Goal: Navigation & Orientation: Find specific page/section

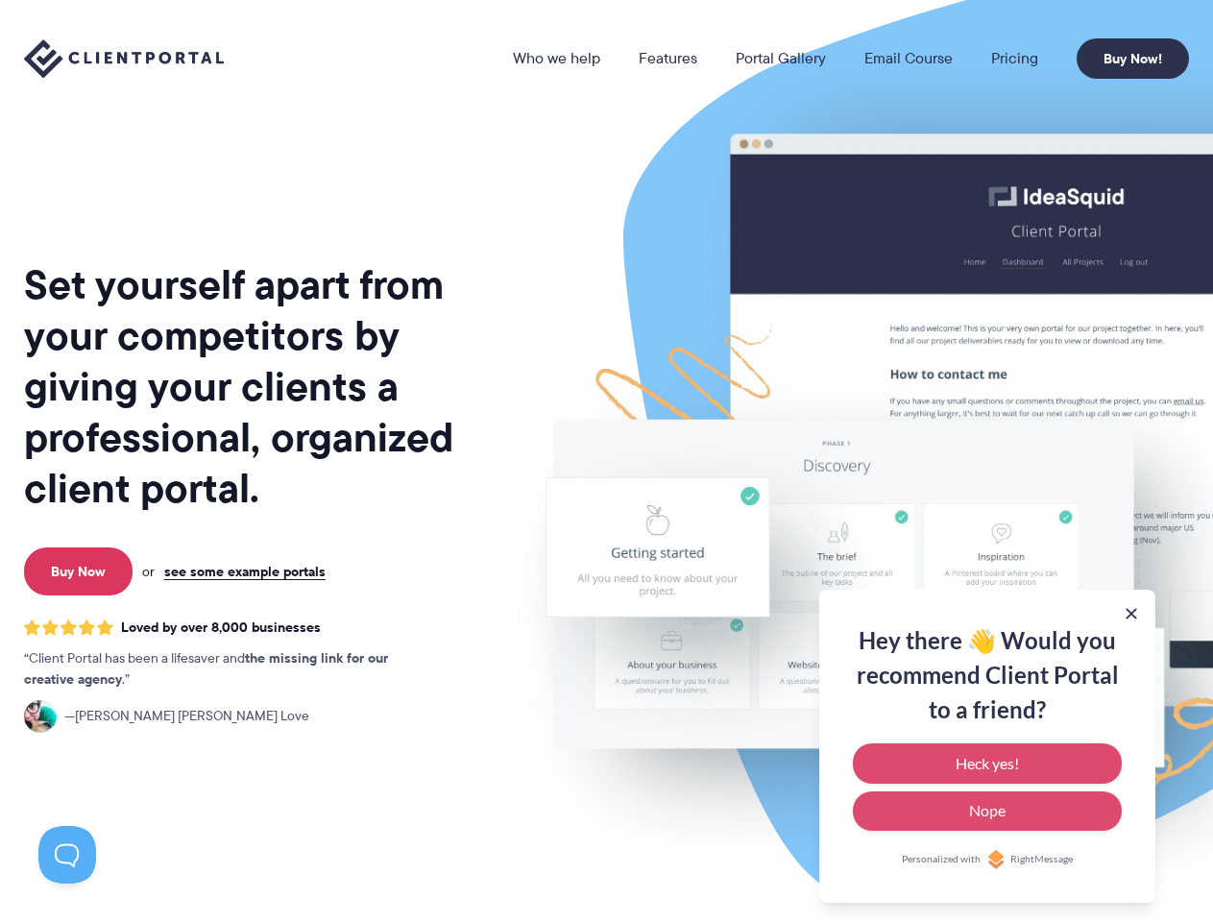
click at [558, 59] on link "Who we help" at bounding box center [556, 58] width 87 height 15
click at [1132, 614] on button at bounding box center [1131, 613] width 19 height 19
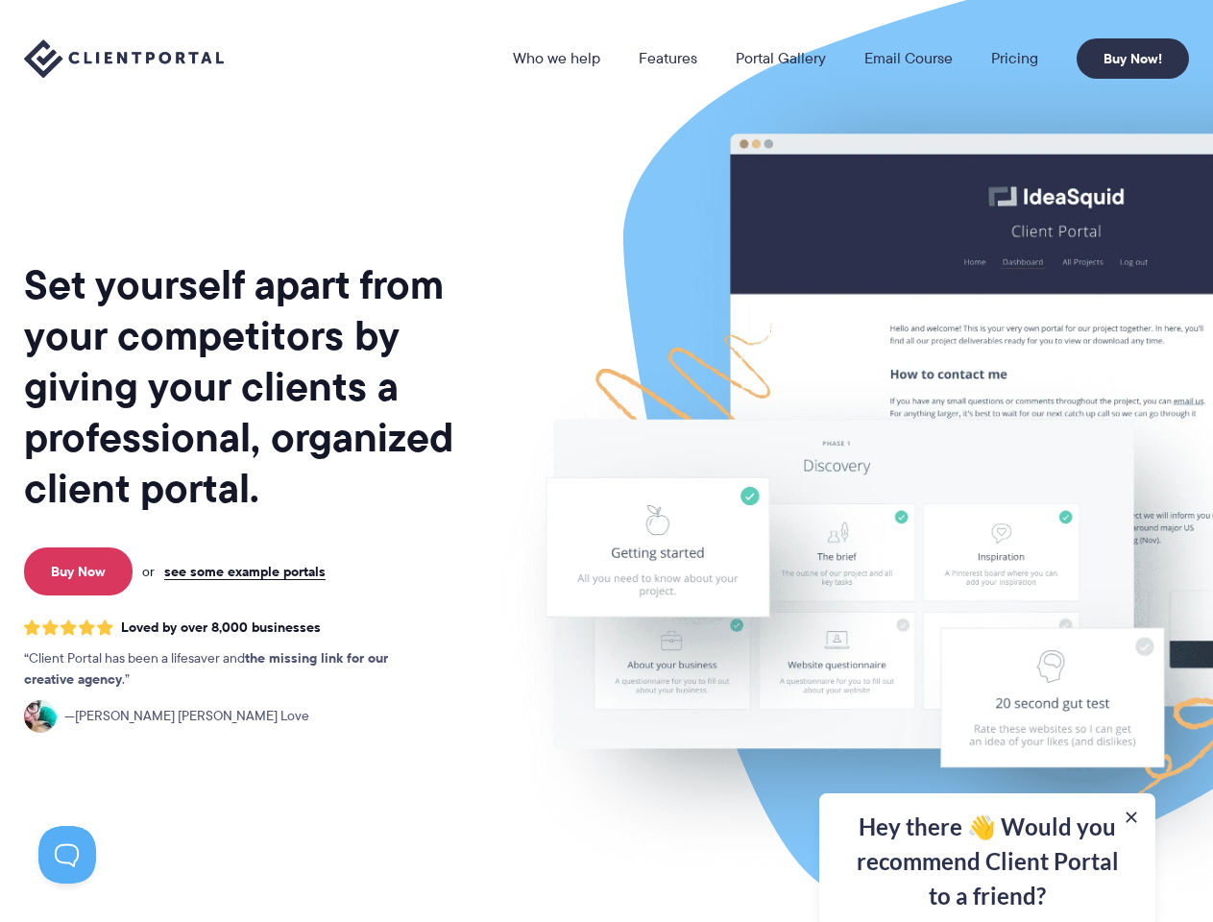
click at [988, 747] on img at bounding box center [1003, 475] width 1077 height 921
click at [988, 764] on img at bounding box center [1003, 475] width 1077 height 921
click at [988, 812] on div "Hey there 👋 Would you recommend Client Portal to a friend? Heck yes! Nope Perso…" at bounding box center [988, 858] width 336 height 129
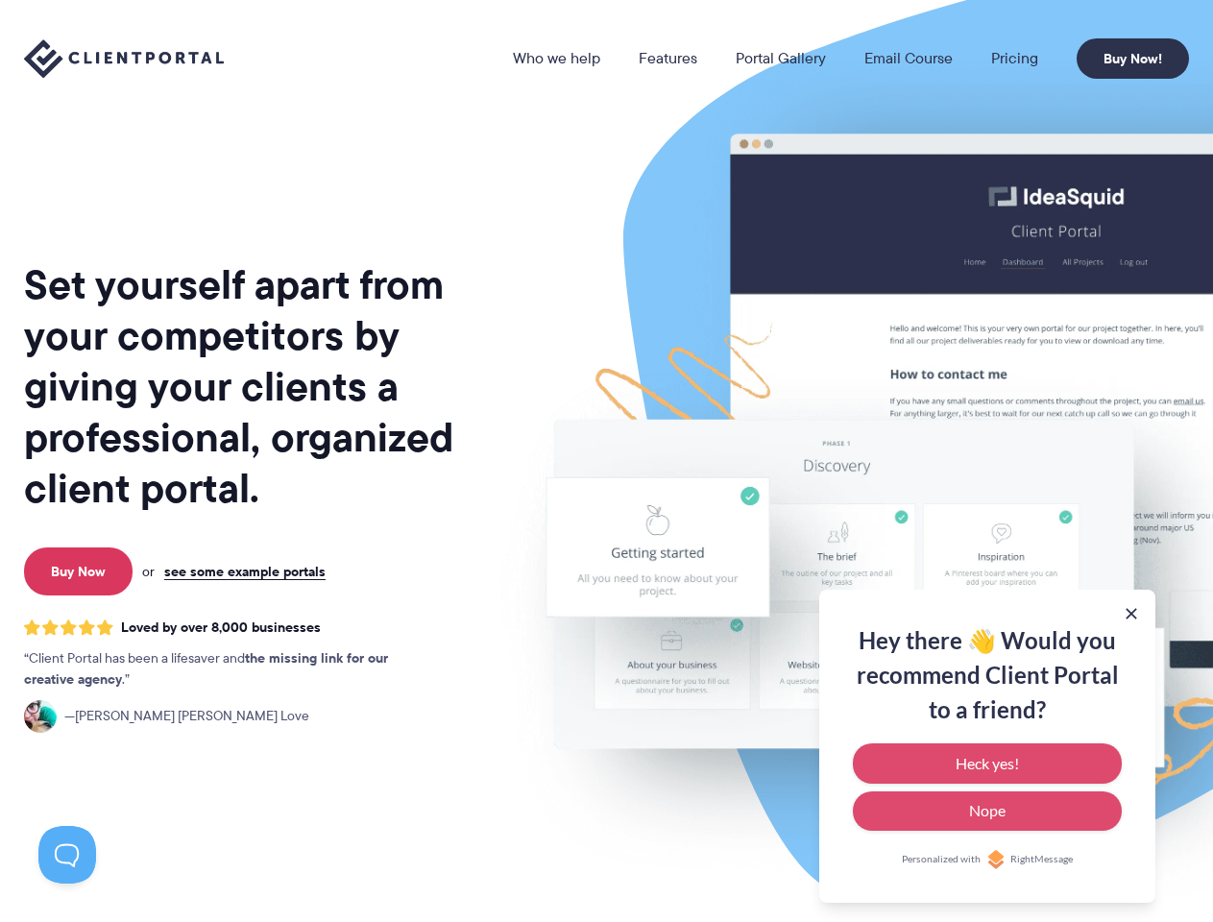
click at [67, 855] on button at bounding box center [67, 855] width 58 height 58
